Goal: Information Seeking & Learning: Learn about a topic

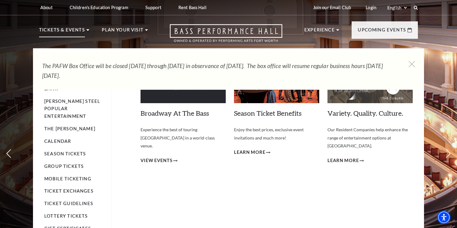
click at [49, 31] on p "Tickets & Events" at bounding box center [62, 31] width 46 height 11
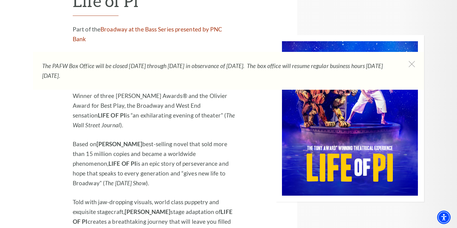
scroll to position [634, 0]
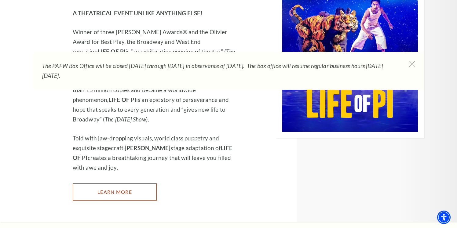
scroll to position [677, 0]
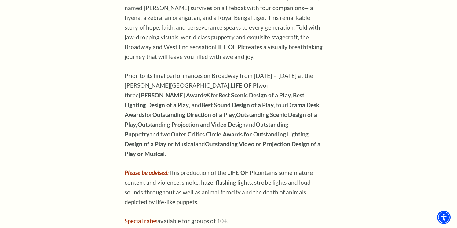
scroll to position [578, 0]
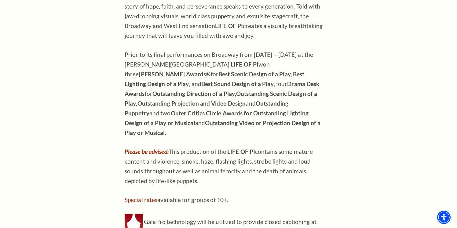
drag, startPoint x: 172, startPoint y: 147, endPoint x: 202, endPoint y: 173, distance: 39.4
click at [200, 176] on p "Please be advised: This production of the LIFE OF PI contains some mature conte…" at bounding box center [224, 166] width 199 height 39
click at [274, 179] on p "Please be advised: This production of the LIFE OF PI contains some mature conte…" at bounding box center [224, 166] width 199 height 39
drag, startPoint x: 170, startPoint y: 144, endPoint x: 208, endPoint y: 176, distance: 49.5
click at [208, 177] on p "Please be advised: This production of the LIFE OF PI contains some mature conte…" at bounding box center [224, 166] width 199 height 39
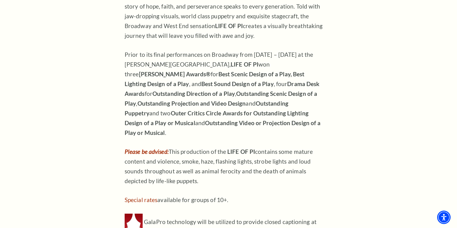
copy p "This production of the LIFE OF PI contains some mature content and violence, sm…"
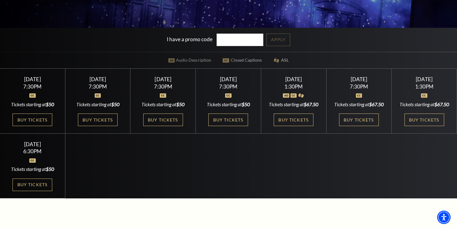
scroll to position [0, 0]
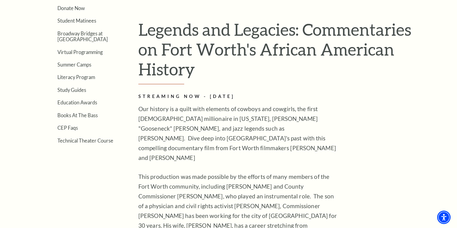
scroll to position [117, 0]
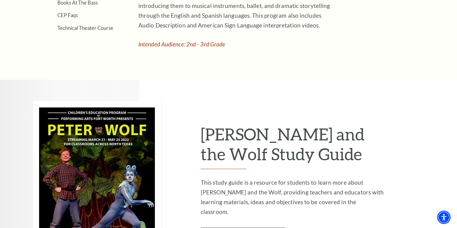
scroll to position [212, 0]
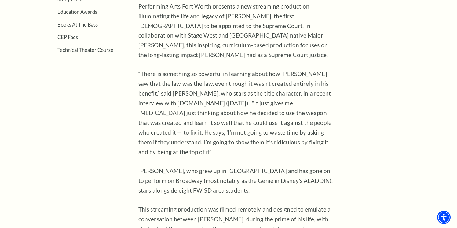
scroll to position [267, 0]
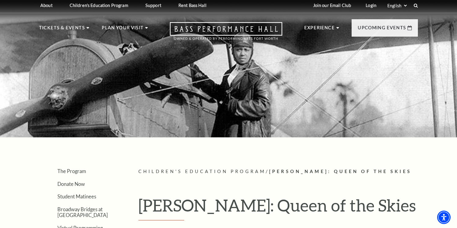
scroll to position [3, 0]
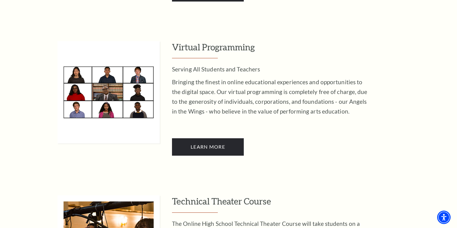
scroll to position [423, 0]
